Goal: Answer question/provide support

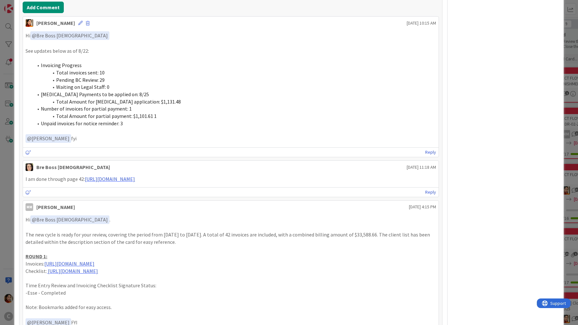
click at [4, 132] on div "ID 676 Working Invoicing Cycle Drafting Invoices Title 57 / 128 PROJECT FLOW: D…" at bounding box center [289, 162] width 578 height 325
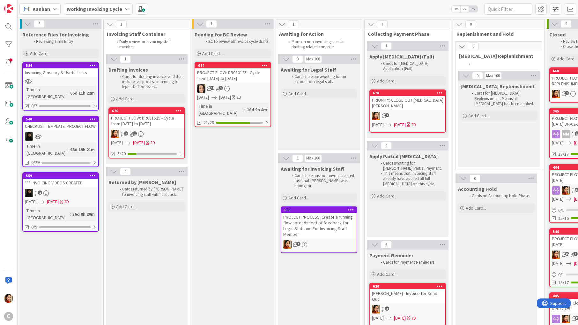
click at [158, 126] on div "PROJECT FLOW: DR081525 - Cycle from [DATE] to [DATE]" at bounding box center [146, 121] width 75 height 14
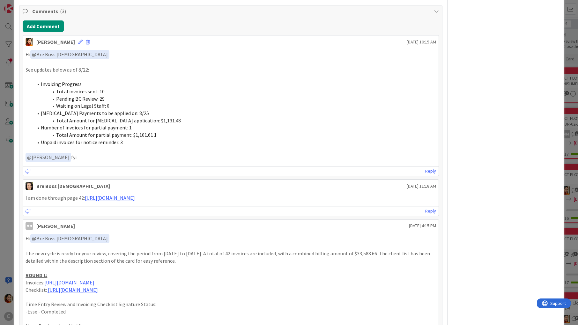
scroll to position [916, 0]
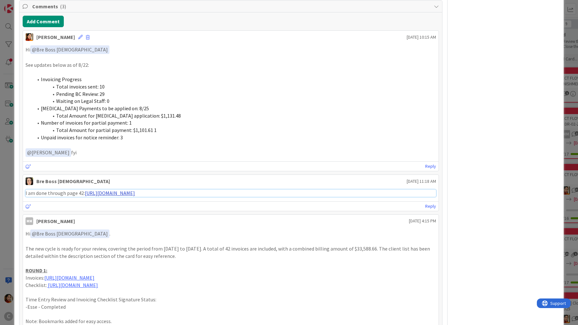
click at [135, 190] on link "[URL][DOMAIN_NAME]" at bounding box center [110, 193] width 50 height 6
click at [7, 134] on div "ID 676 Working Invoicing Cycle Drafting Invoices Title 57 / 128 PROJECT FLOW: D…" at bounding box center [289, 162] width 578 height 325
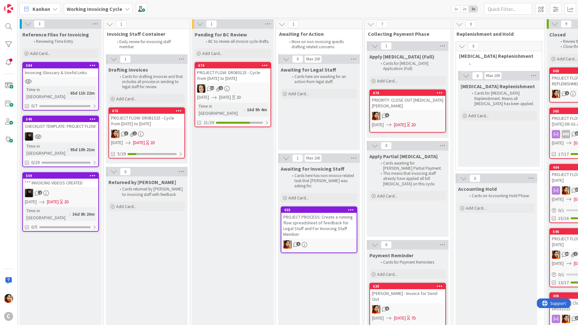
click at [243, 86] on div "12 1" at bounding box center [232, 88] width 75 height 8
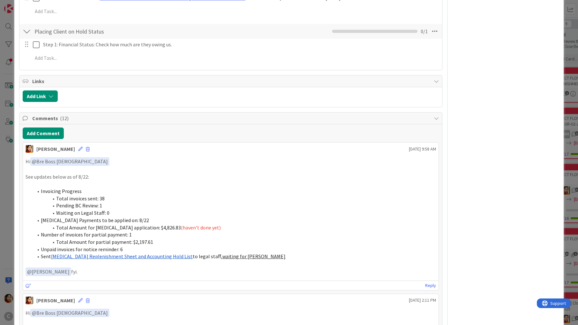
scroll to position [430, 0]
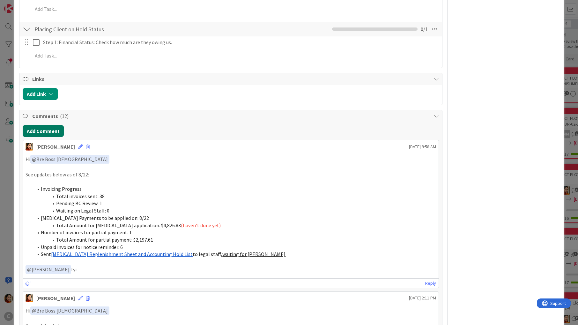
click at [41, 125] on button "Add Comment" at bounding box center [43, 130] width 41 height 11
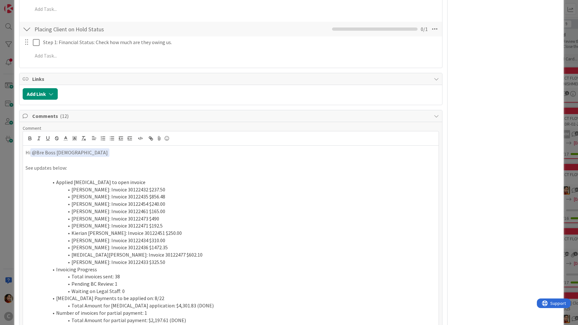
scroll to position [448, 0]
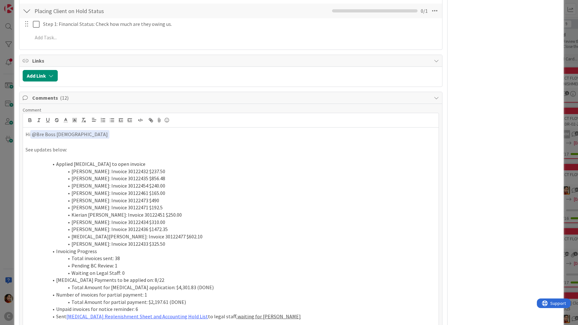
click at [57, 153] on p at bounding box center [231, 156] width 410 height 7
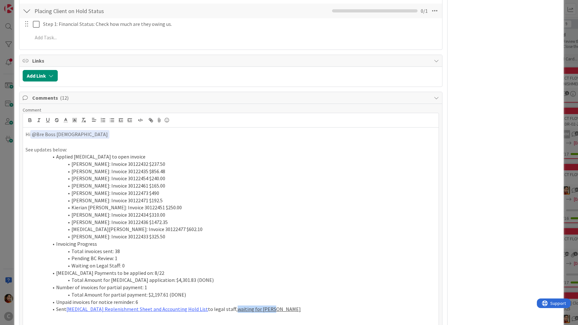
drag, startPoint x: 215, startPoint y: 301, endPoint x: 262, endPoint y: 301, distance: 47.6
click at [262, 305] on li "Sent [MEDICAL_DATA] Replenishment Sheet and Accounting Hold List to legal staff…" at bounding box center [234, 308] width 403 height 7
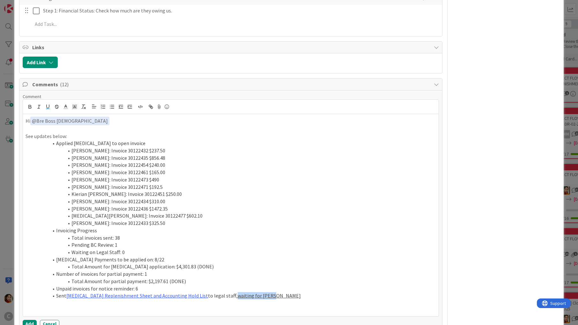
scroll to position [463, 0]
click at [124, 240] on li "Pending BC Review: 1" at bounding box center [234, 243] width 403 height 7
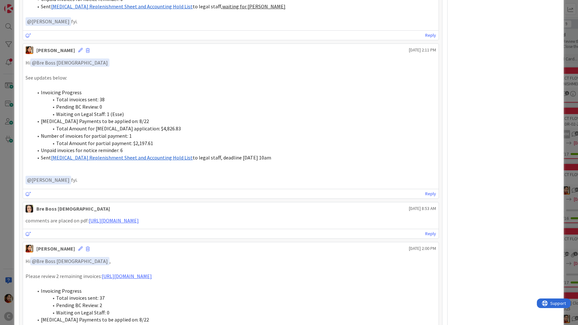
scroll to position [935, 0]
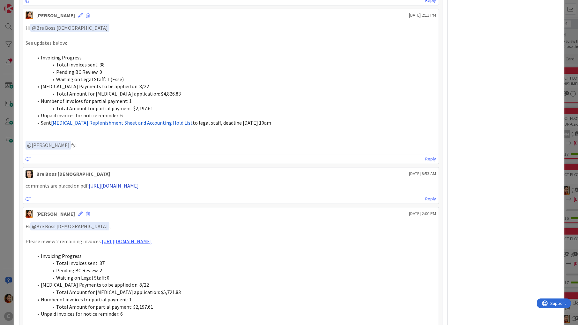
drag, startPoint x: 223, startPoint y: 175, endPoint x: 88, endPoint y: 174, distance: 135.3
click at [88, 182] on p "comments are placed on pdf: [URL][DOMAIN_NAME]" at bounding box center [231, 185] width 410 height 7
copy p "[URL][DOMAIN_NAME]"
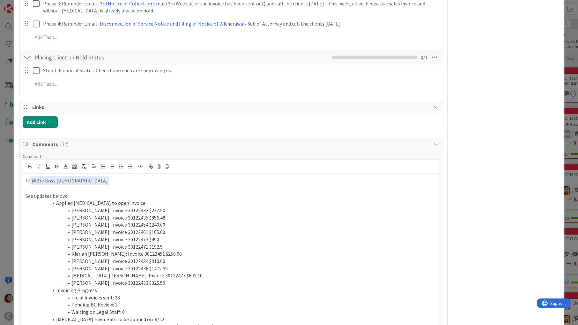
scroll to position [442, 0]
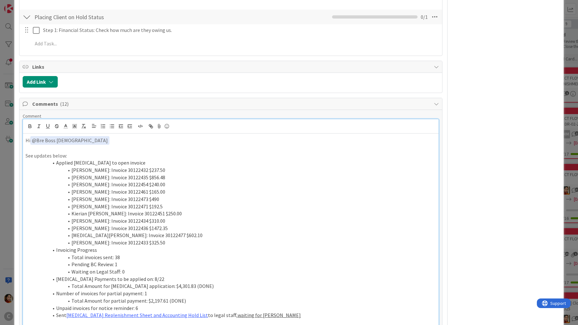
click at [72, 145] on p at bounding box center [231, 148] width 410 height 7
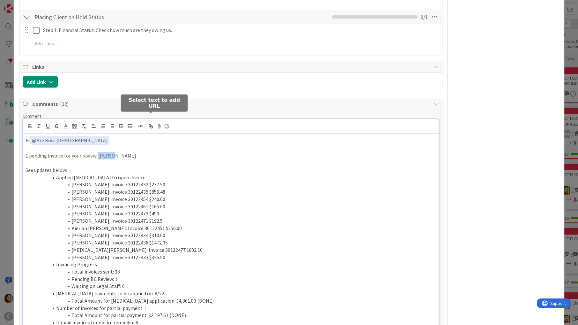
click at [149, 124] on icon "button" at bounding box center [150, 125] width 2 height 2
paste input "[URL][DOMAIN_NAME]"
type input "[URL][DOMAIN_NAME]"
click at [153, 166] on p "See updates below:" at bounding box center [231, 169] width 410 height 7
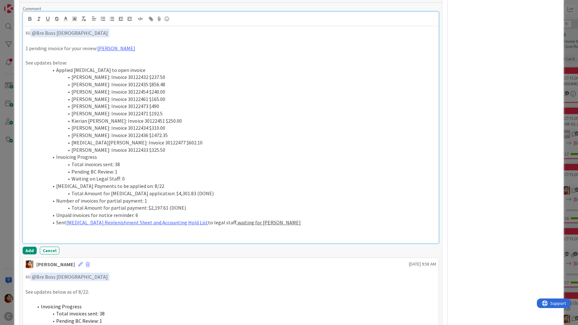
scroll to position [552, 0]
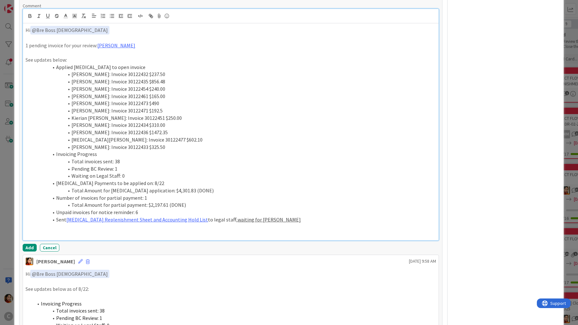
click at [269, 216] on li "Sent [MEDICAL_DATA] Replenishment Sheet and Accounting Hold List to legal staff…" at bounding box center [234, 219] width 403 height 7
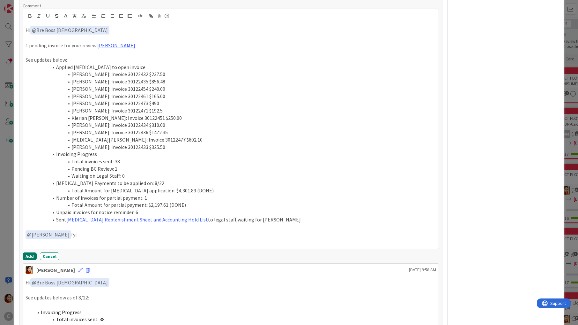
click at [31, 252] on button "Add" at bounding box center [30, 256] width 14 height 8
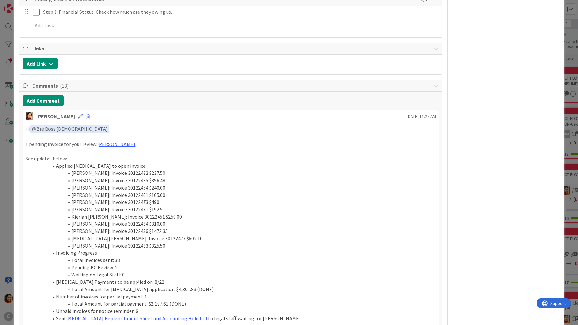
scroll to position [457, 0]
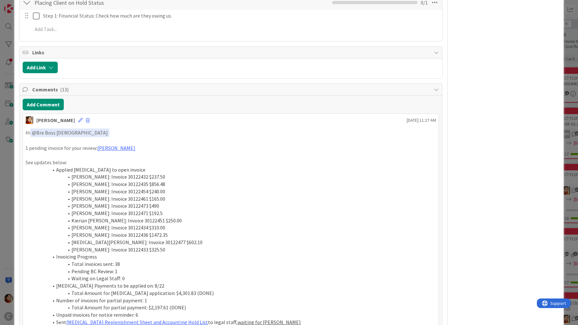
click at [5, 164] on div "ID 674 Working Invoicing Cycle Pending for BC Review Title 59 / 128 PROJECT FLO…" at bounding box center [289, 162] width 578 height 325
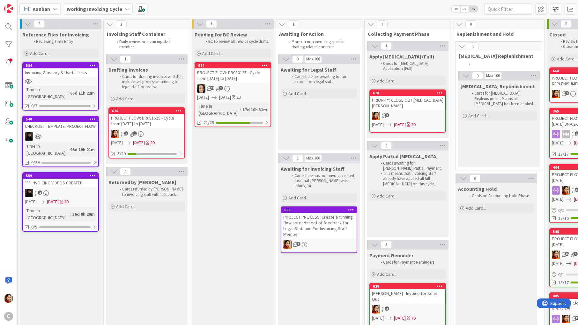
click at [155, 128] on link "676 PROJECT FLOW: DR081525 - Cycle from [DATE] to [DATE] 3 1 [DATE] [DATE] 2D 5…" at bounding box center [147, 132] width 77 height 51
